Goal: Use online tool/utility

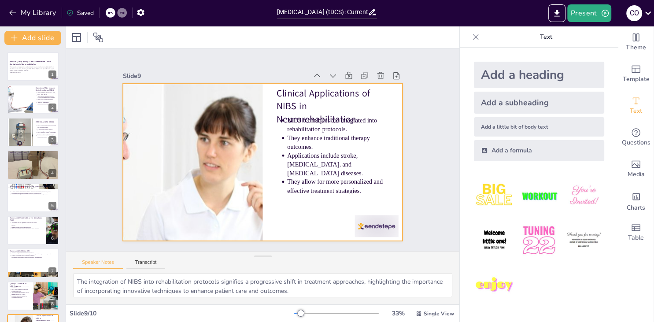
scroll to position [61, 0]
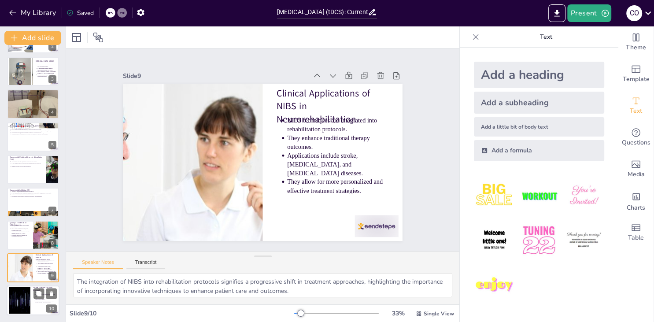
click at [29, 299] on div at bounding box center [20, 300] width 48 height 27
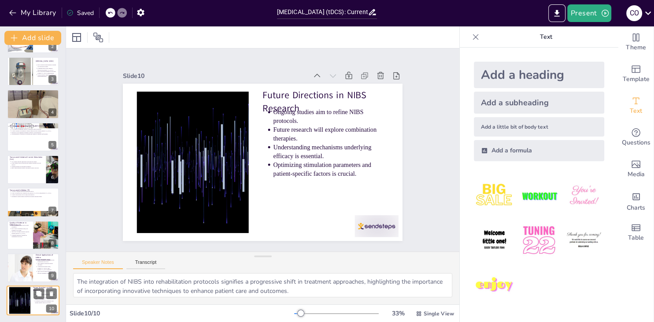
scroll to position [60, 0]
click at [10, 135] on div at bounding box center [33, 137] width 53 height 30
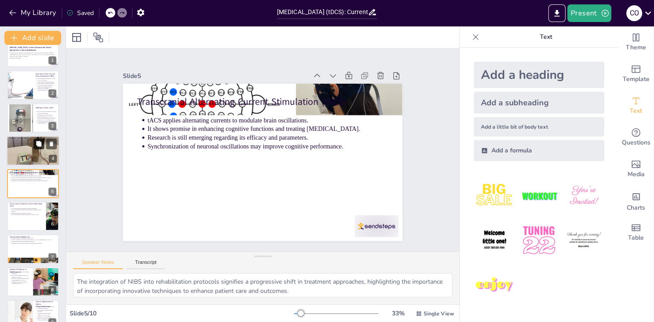
click at [35, 147] on button at bounding box center [38, 144] width 11 height 11
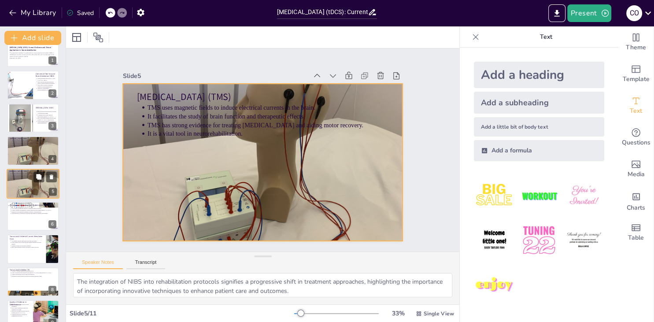
click at [17, 180] on div at bounding box center [33, 183] width 53 height 37
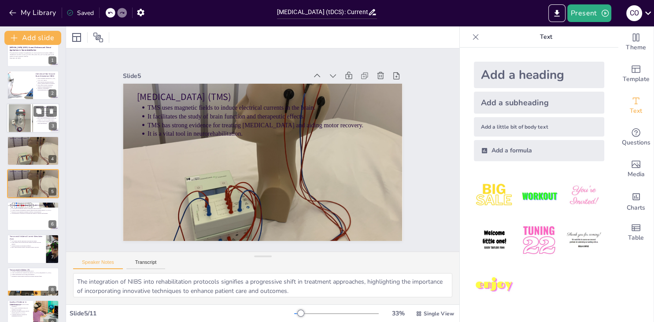
click at [24, 120] on div at bounding box center [19, 118] width 69 height 30
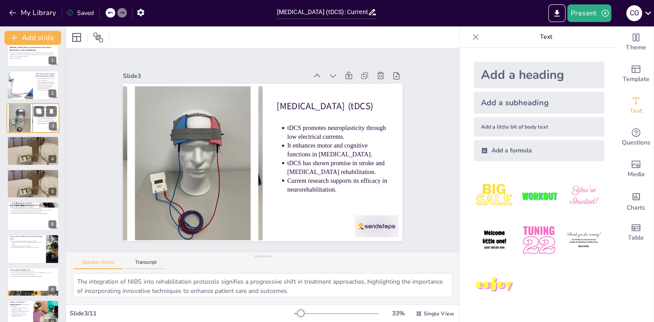
scroll to position [0, 0]
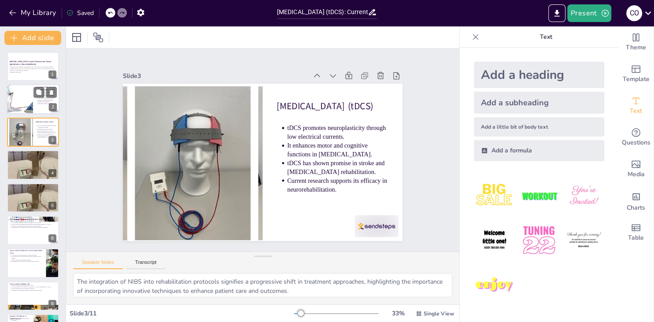
click at [18, 97] on div at bounding box center [19, 100] width 45 height 30
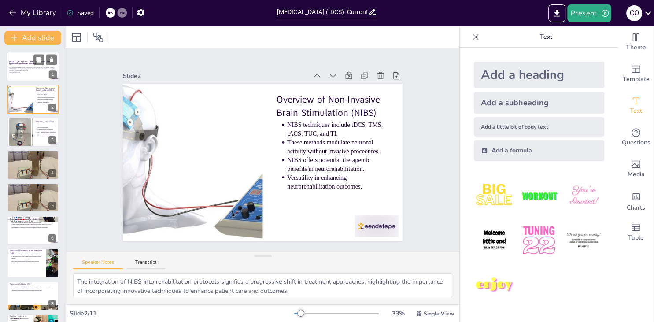
click at [19, 76] on div at bounding box center [33, 67] width 53 height 30
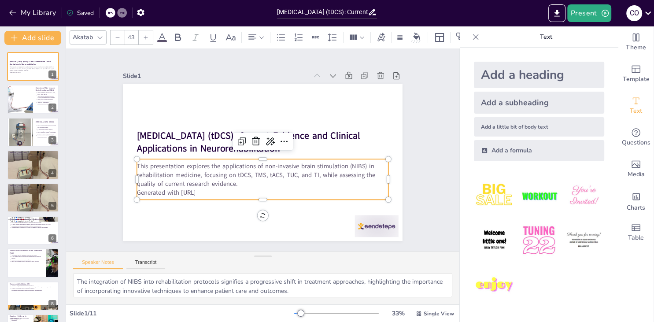
click at [218, 193] on p "Generated with [URL]" at bounding box center [262, 192] width 251 height 9
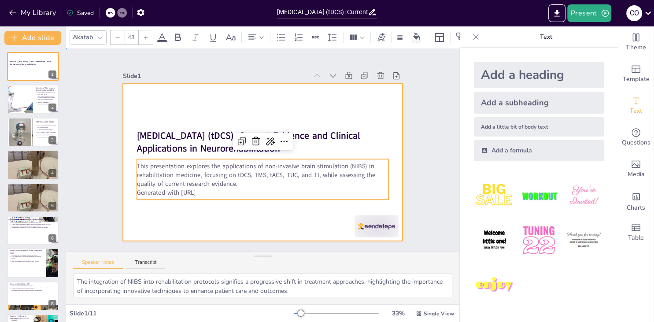
click at [237, 227] on div at bounding box center [263, 162] width 280 height 157
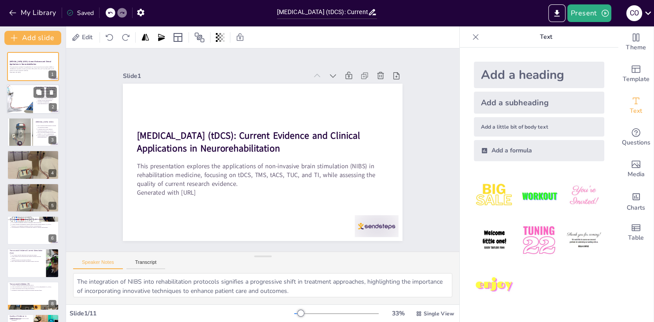
click at [23, 103] on div at bounding box center [19, 100] width 45 height 30
